Goal: Transaction & Acquisition: Obtain resource

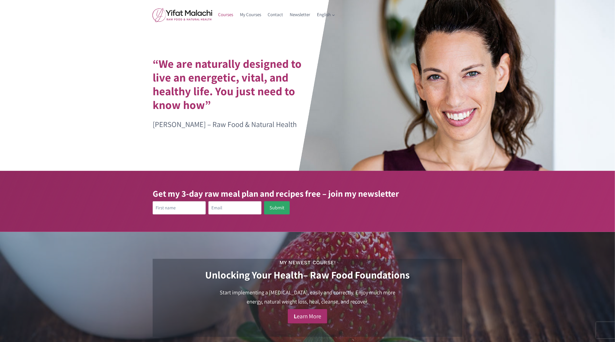
click at [226, 15] on link "Courses" at bounding box center [226, 14] width 22 height 13
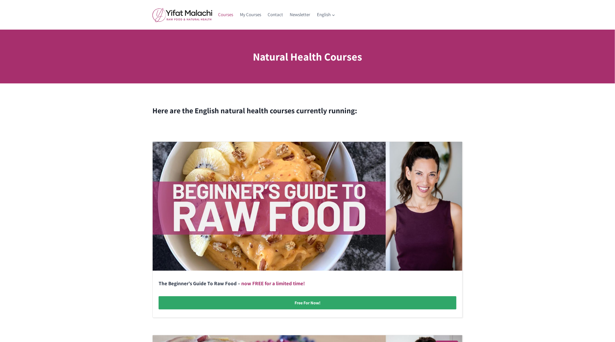
click at [300, 307] on link at bounding box center [308, 230] width 310 height 176
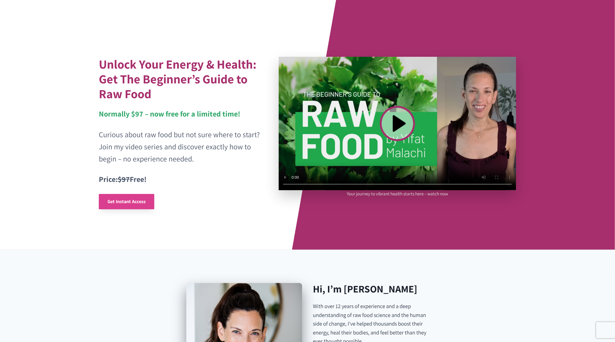
click at [137, 199] on span "Get Instant Access" at bounding box center [126, 201] width 38 height 6
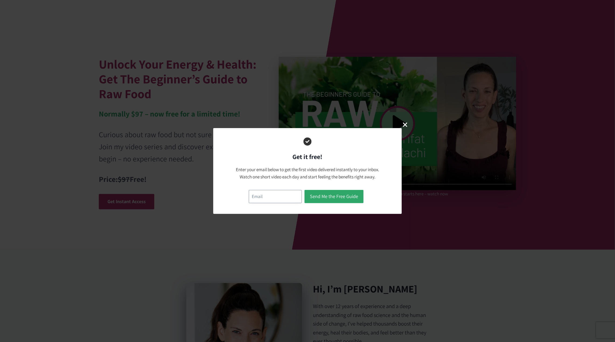
click at [257, 196] on input "email" at bounding box center [275, 196] width 53 height 13
paste input "[EMAIL_ADDRESS][DOMAIN_NAME]"
type input "testingnh338@mailinator.com"
click at [347, 195] on button "Send Me the Free Guide" at bounding box center [334, 196] width 59 height 13
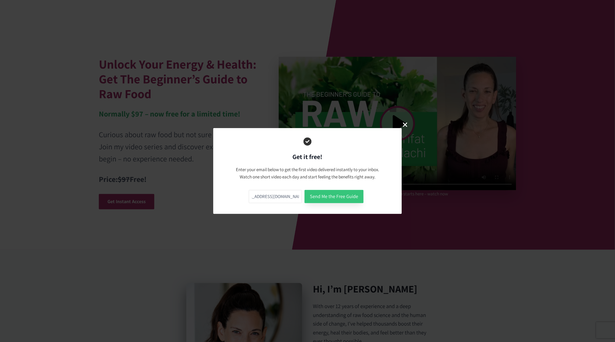
scroll to position [0, 0]
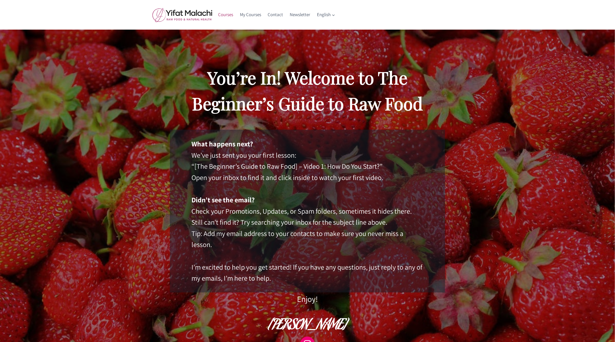
click at [229, 15] on link "Courses" at bounding box center [226, 14] width 22 height 13
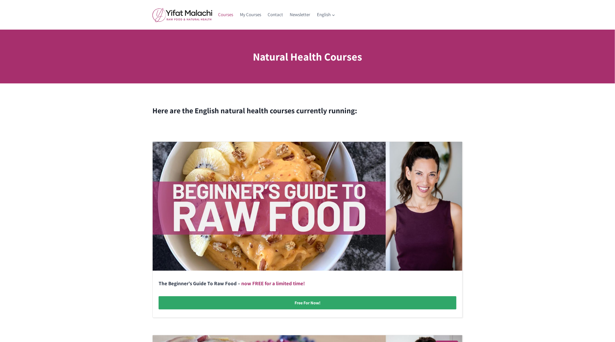
click at [318, 302] on link at bounding box center [308, 230] width 310 height 176
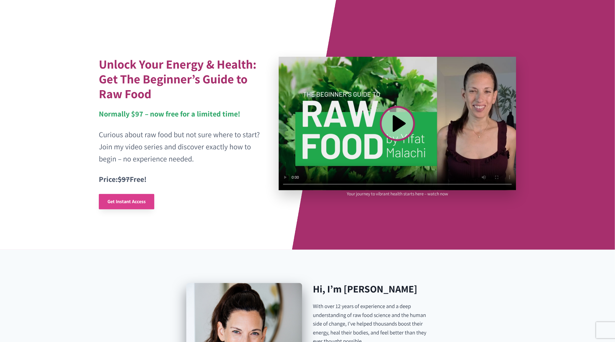
click at [139, 198] on span "Get Instant Access" at bounding box center [126, 201] width 38 height 6
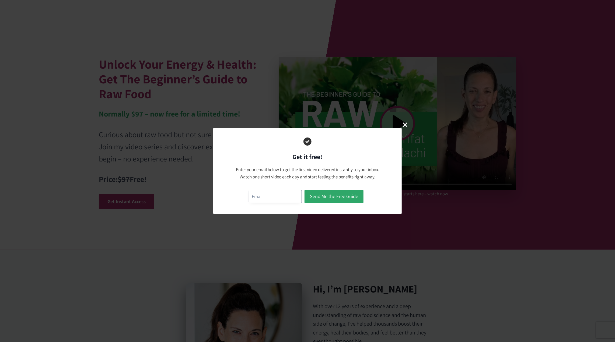
click at [260, 196] on input "email" at bounding box center [275, 196] width 53 height 13
paste input "testingnh338@mailinator.com"
click at [265, 197] on input "testingnh338@mailinator.com" at bounding box center [275, 196] width 53 height 13
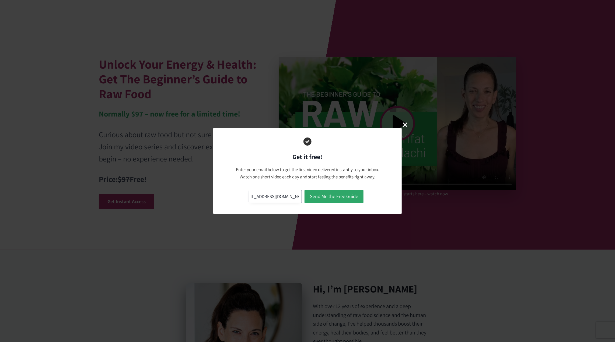
type input "testingnh339@mailinator.com"
click at [305, 190] on button "Send Me the Free Guide" at bounding box center [334, 196] width 59 height 13
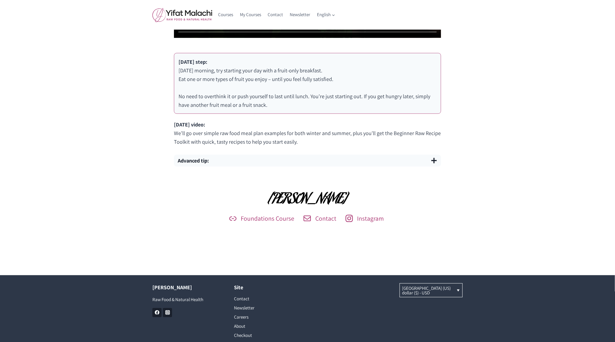
scroll to position [327, 0]
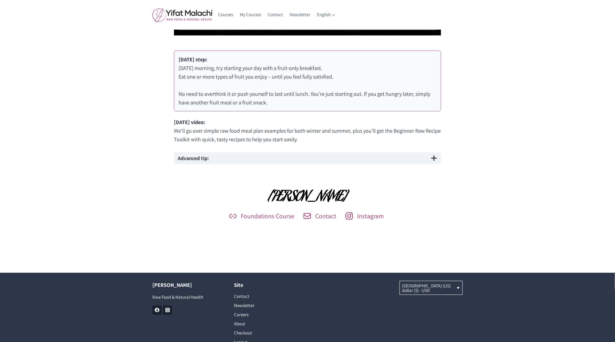
click at [427, 158] on button "Advanced tip:" at bounding box center [307, 158] width 267 height 12
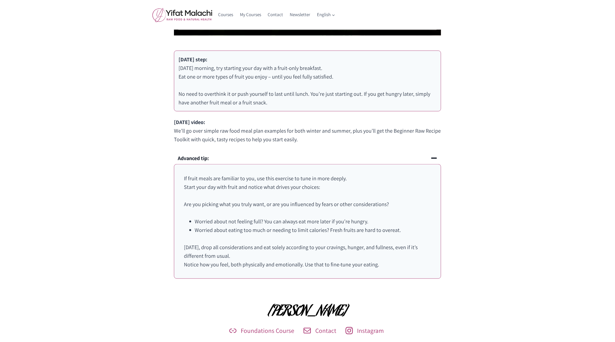
click at [427, 158] on button "Advanced tip:" at bounding box center [307, 158] width 267 height 12
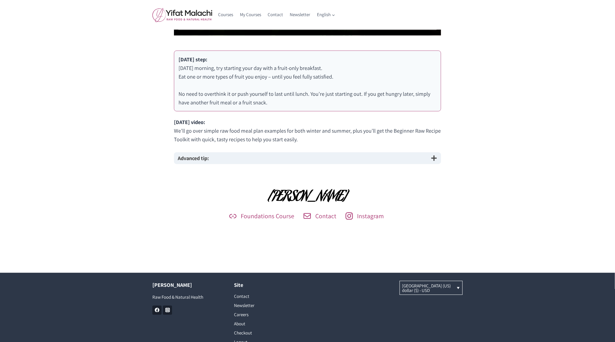
click at [427, 158] on button "Advanced tip:" at bounding box center [307, 158] width 267 height 12
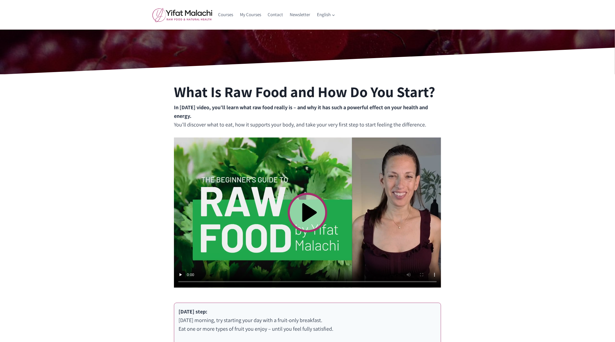
scroll to position [0, 0]
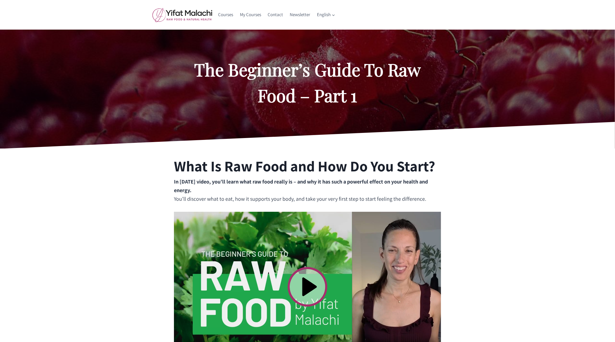
click at [448, 138] on icon at bounding box center [307, 135] width 616 height 27
